Goal: Information Seeking & Learning: Learn about a topic

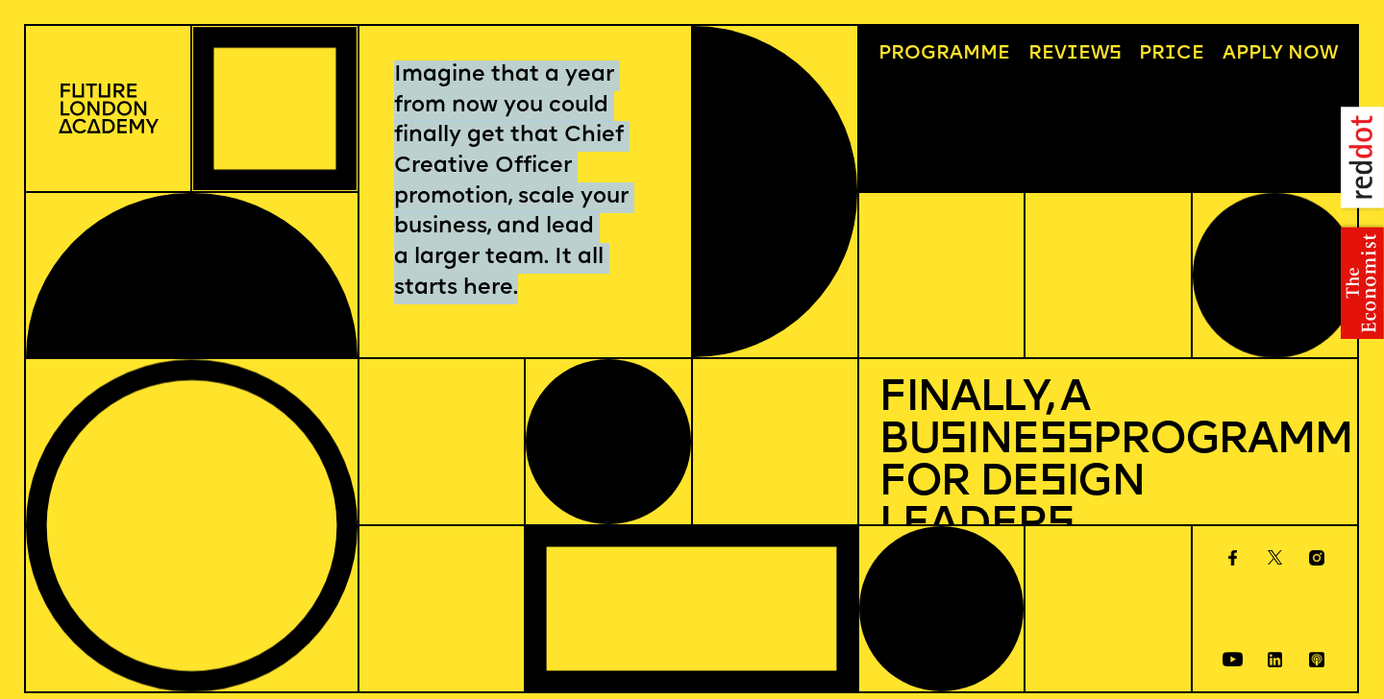
drag, startPoint x: 527, startPoint y: 289, endPoint x: 388, endPoint y: 64, distance: 264.0
click at [388, 64] on div "Imagine that a year from now you could finally get that Chief Creative Officer …" at bounding box center [524, 192] width 333 height 334
copy p "Imagine that a year from now you could finally get that Chief Creative Officer …"
click at [937, 57] on link "Progr a mme" at bounding box center [944, 55] width 151 height 38
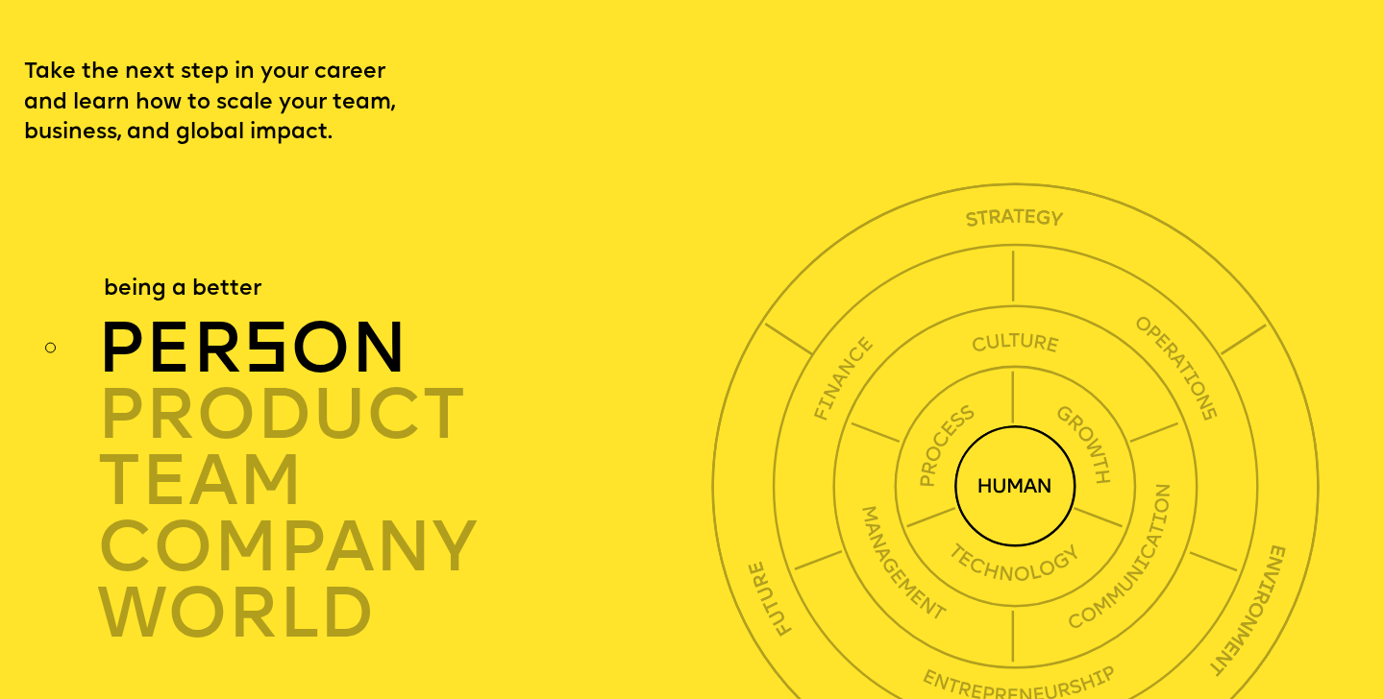
scroll to position [4783, 0]
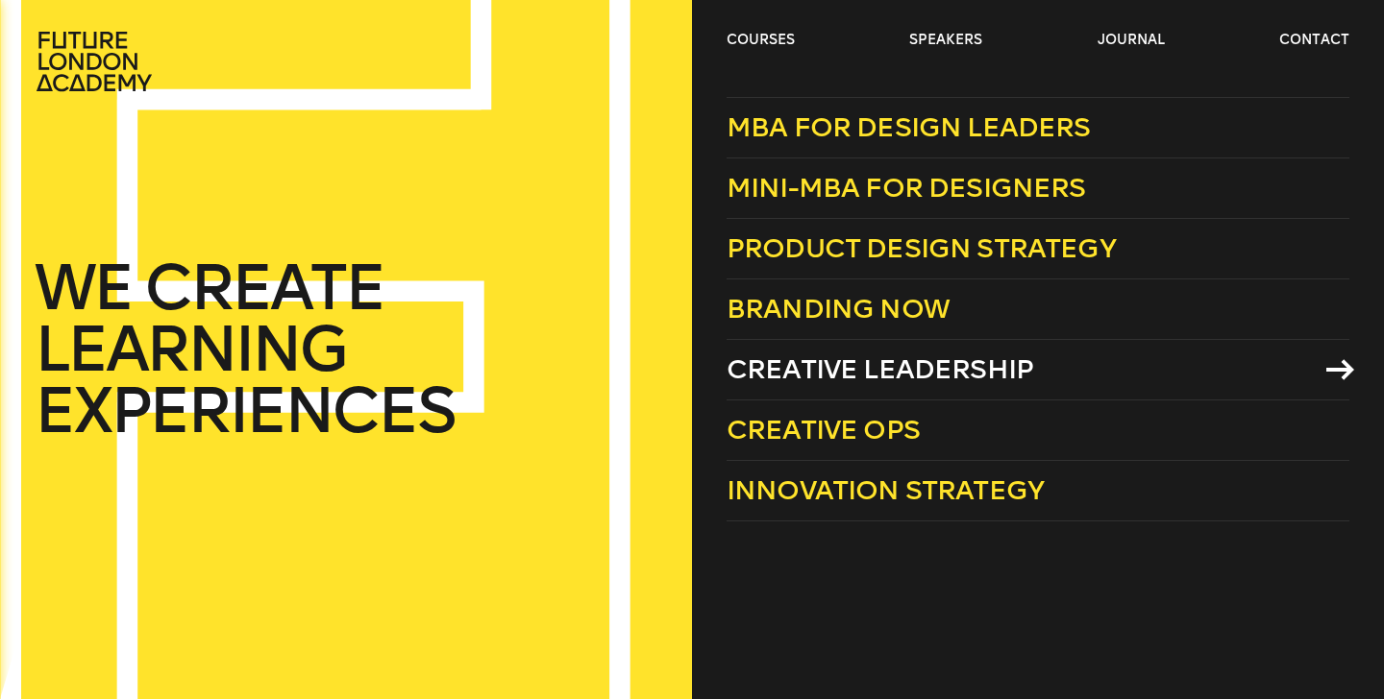
click at [784, 370] on span "Creative Leadership" at bounding box center [879, 370] width 307 height 32
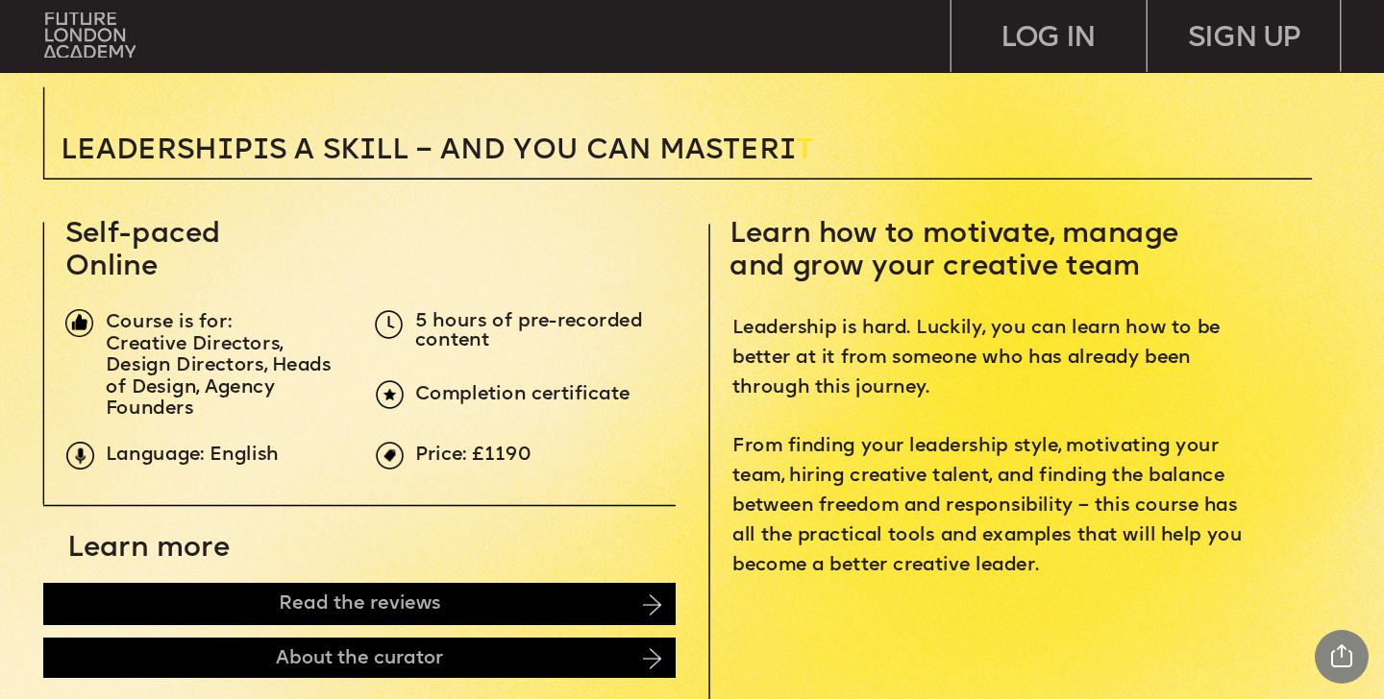
scroll to position [543, 0]
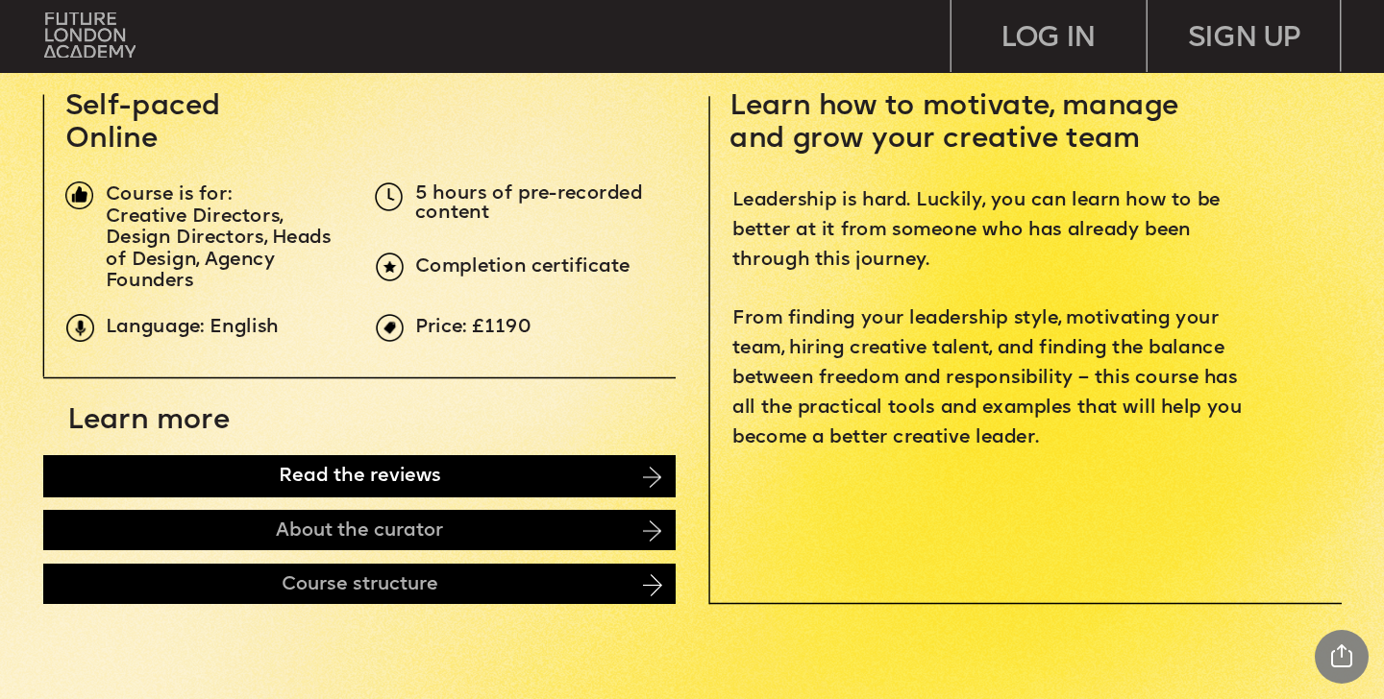
click at [189, 468] on div "Read the reviews" at bounding box center [359, 476] width 632 height 42
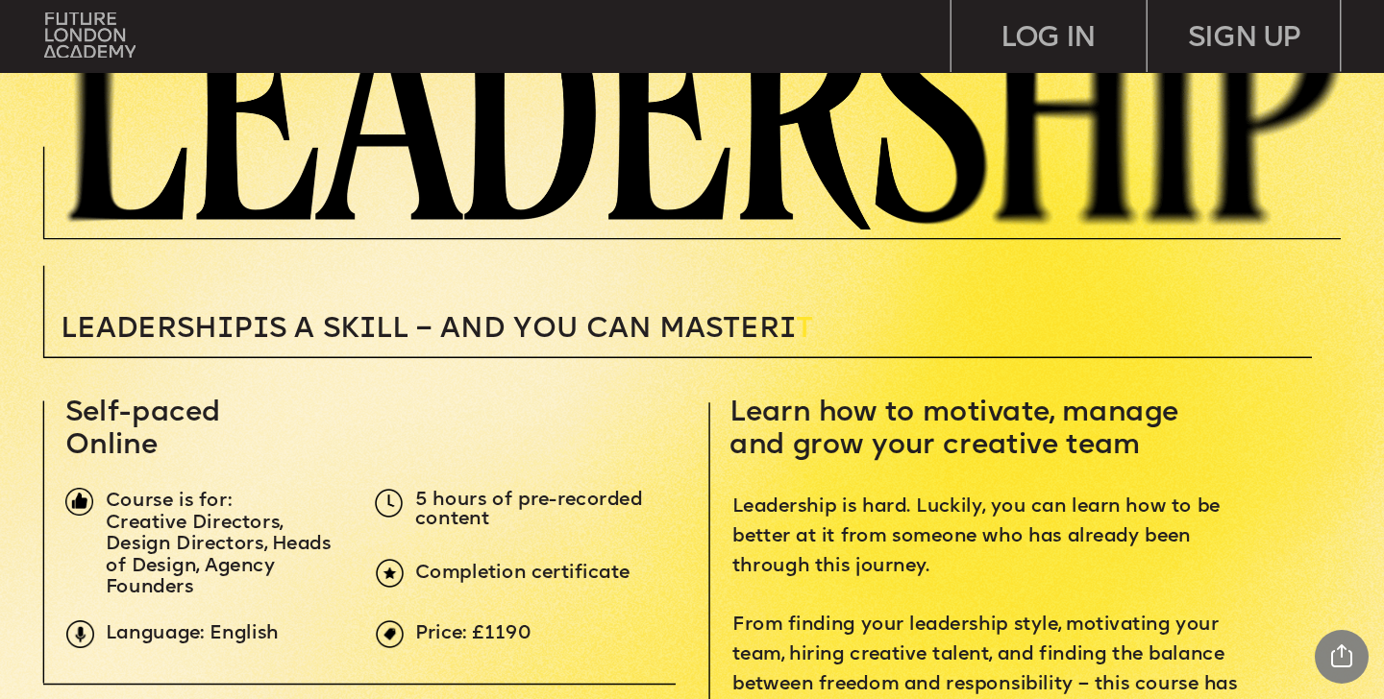
scroll to position [0, 0]
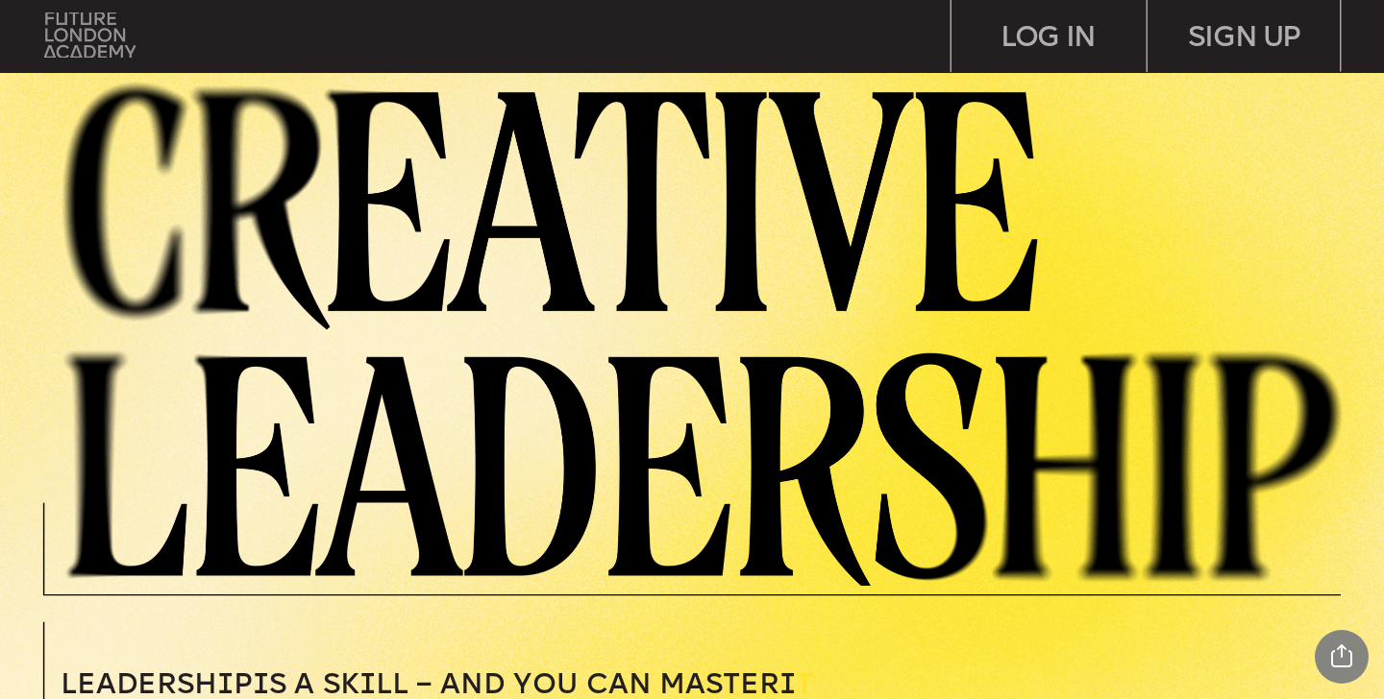
click at [78, 37] on img at bounding box center [89, 35] width 90 height 46
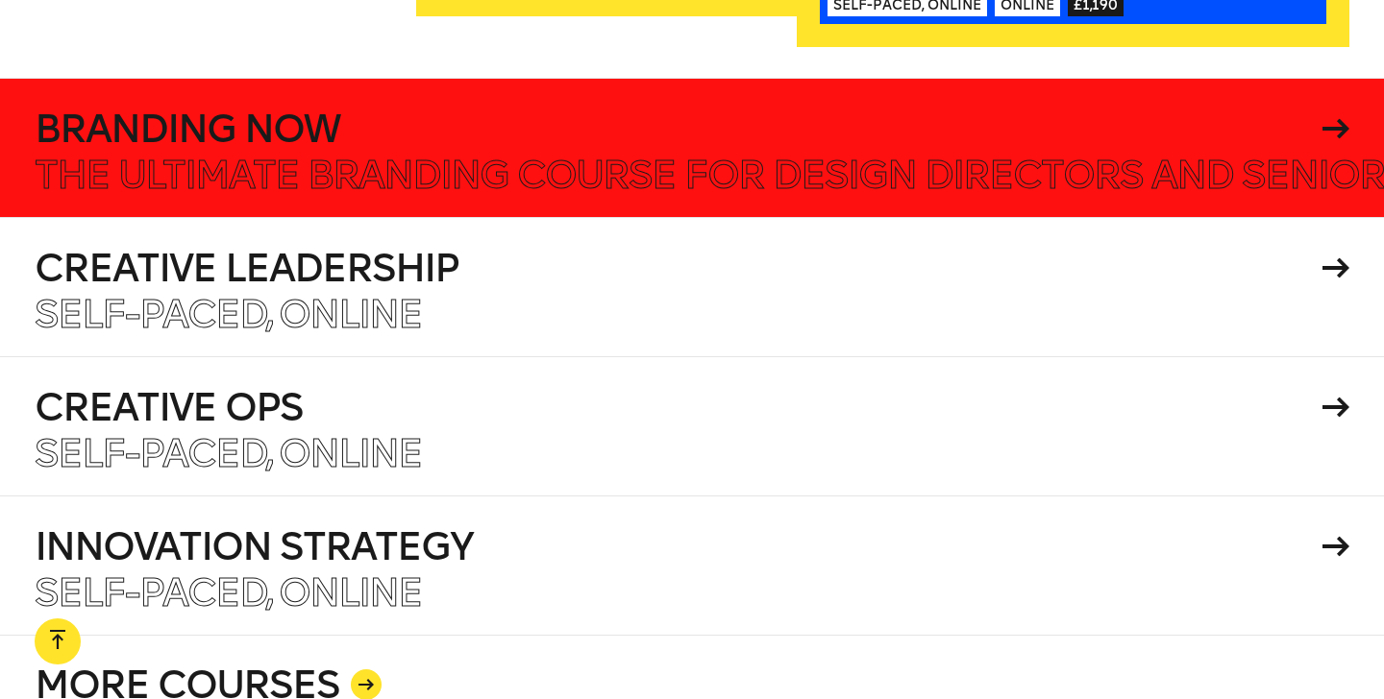
scroll to position [3319, 0]
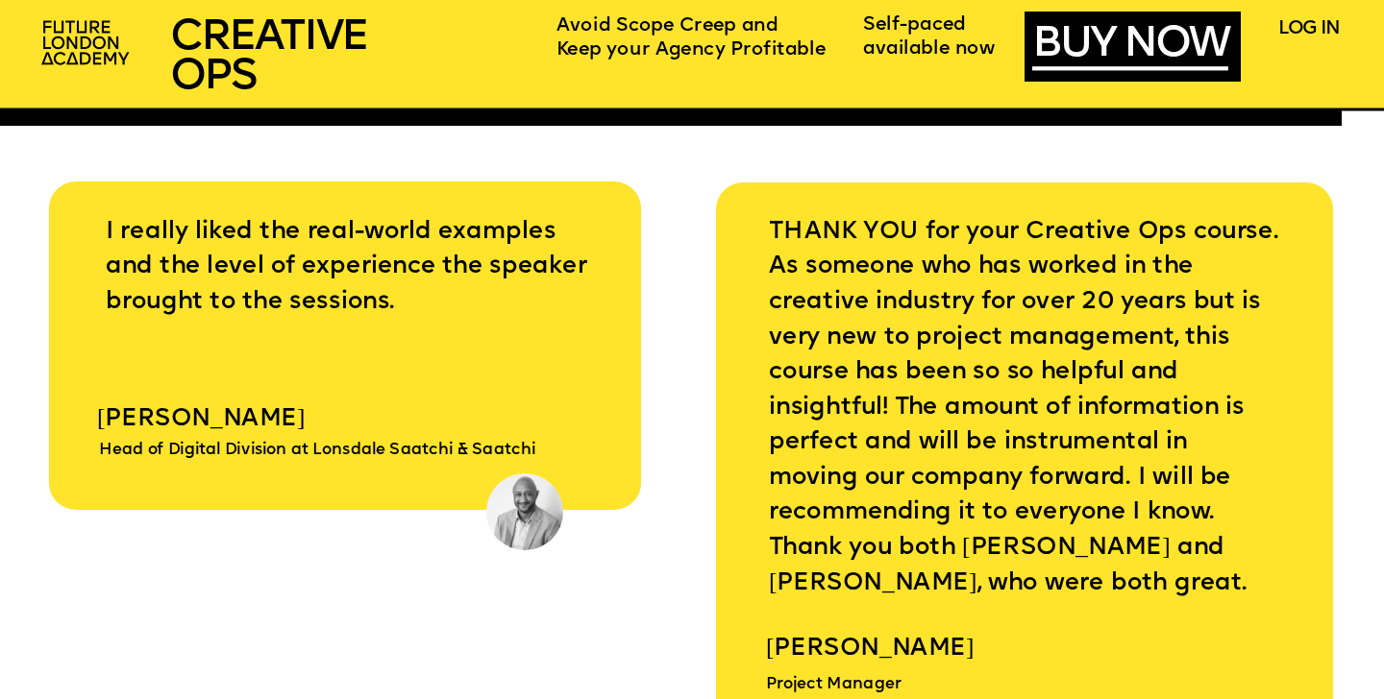
scroll to position [7170, 0]
